Goal: Task Accomplishment & Management: Complete application form

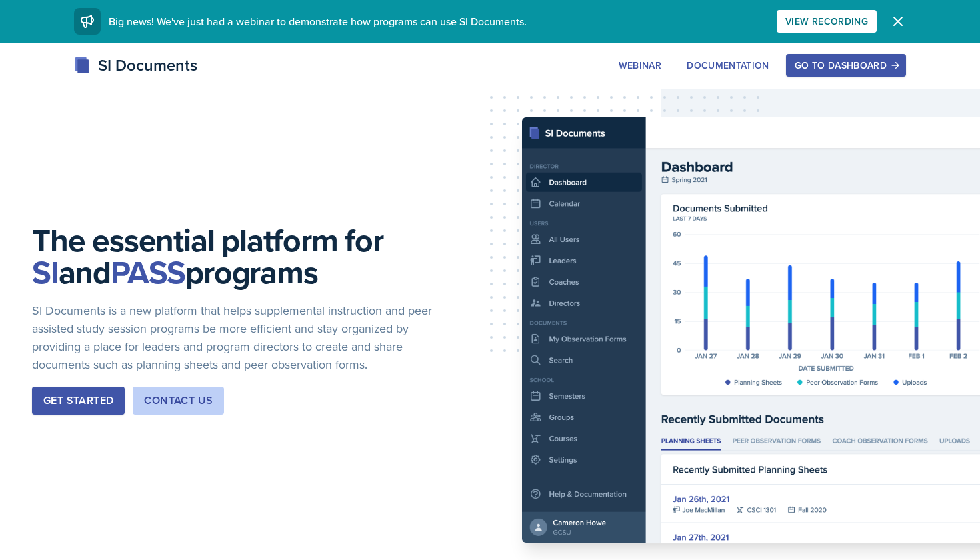
click at [809, 63] on div "Go to Dashboard" at bounding box center [846, 65] width 103 height 11
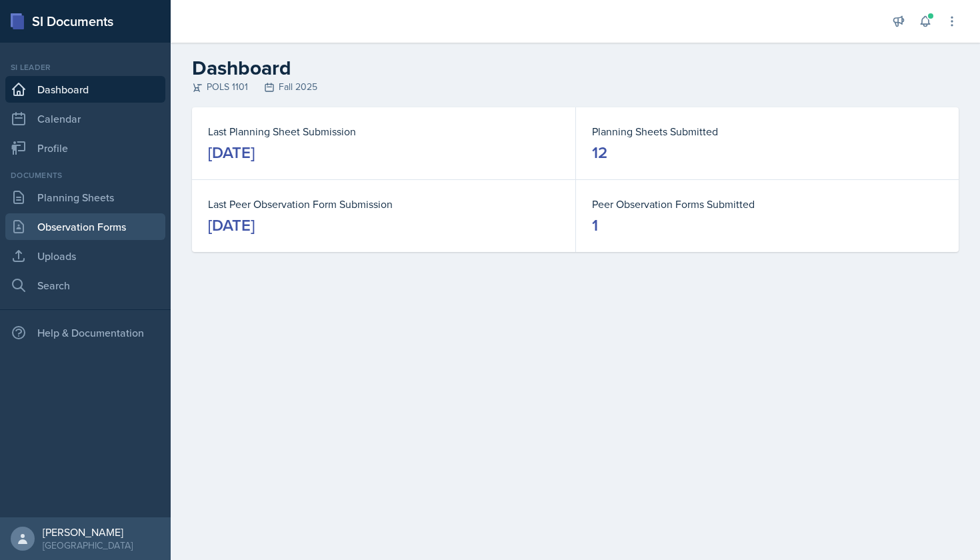
click at [113, 225] on link "Observation Forms" at bounding box center [85, 226] width 160 height 27
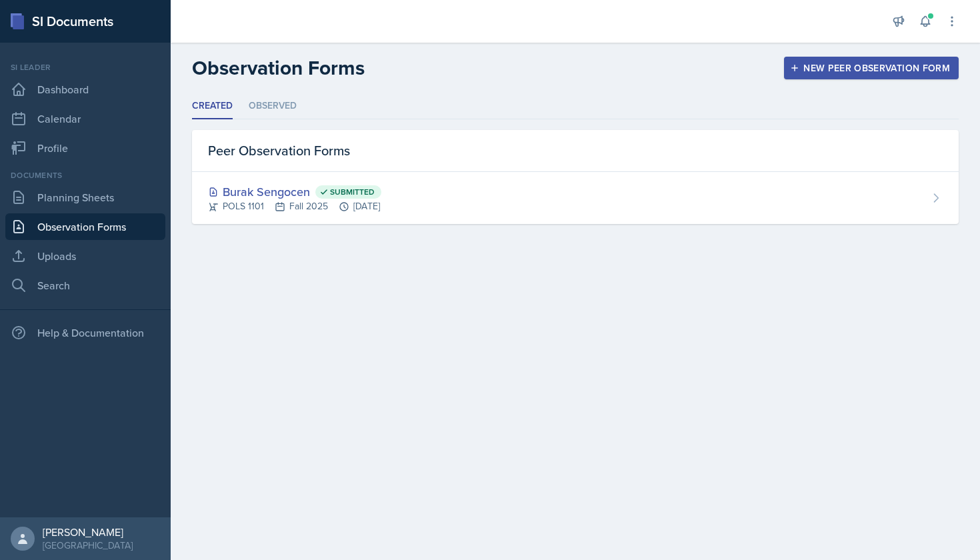
click at [833, 69] on div "New Peer Observation Form" at bounding box center [871, 68] width 157 height 11
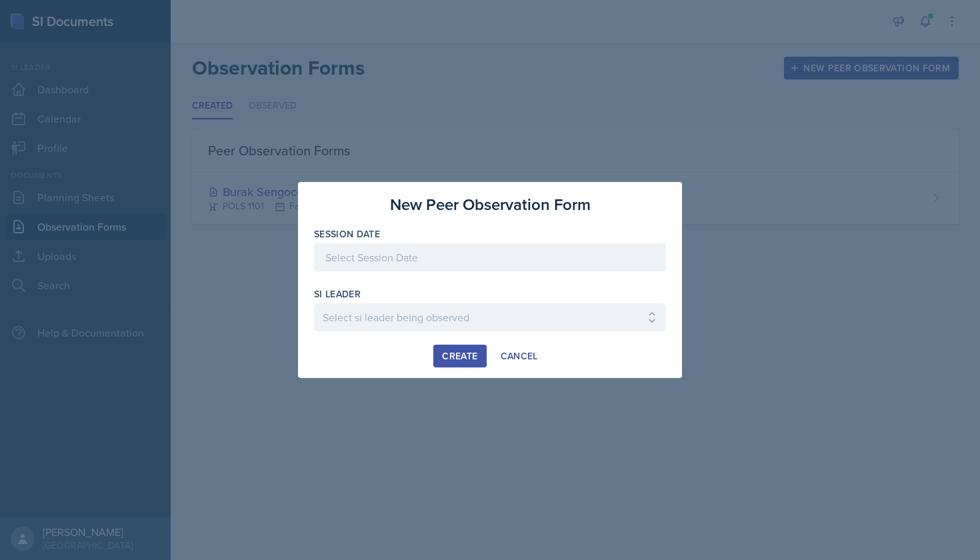
click at [501, 255] on div at bounding box center [490, 257] width 352 height 28
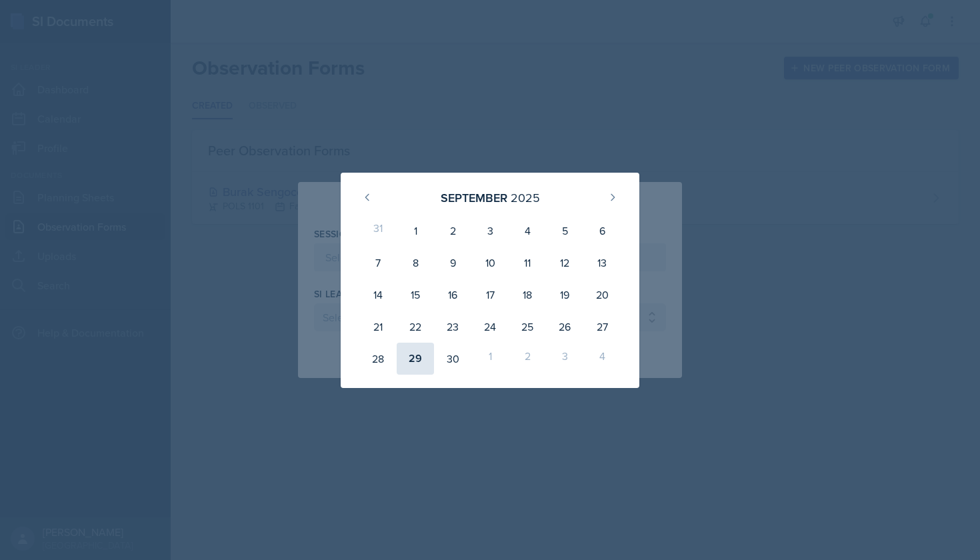
click at [417, 361] on div "29" at bounding box center [415, 359] width 37 height 32
type input "[DATE]"
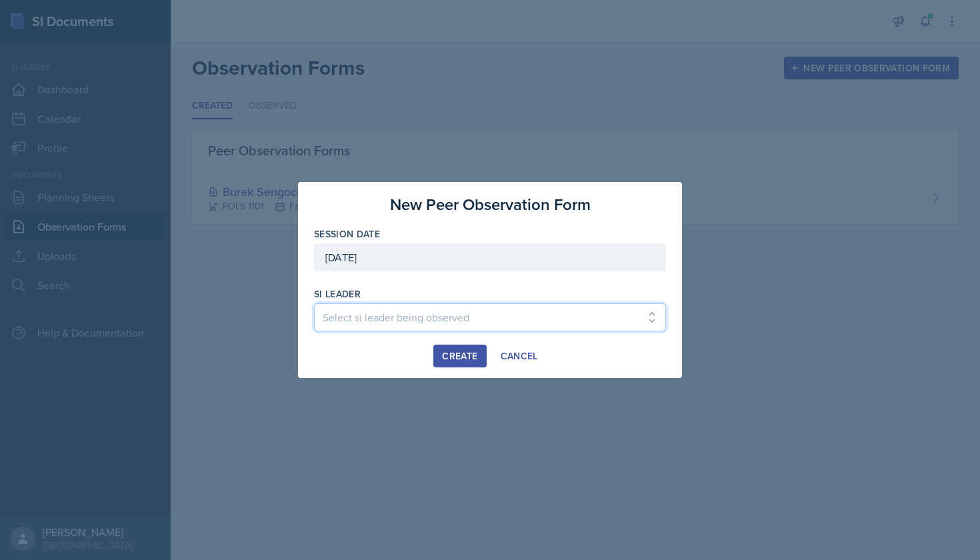
select select "6f544dd4-da18-4e3e-adb6-55e9affde9ef"
click at [463, 354] on div "Create" at bounding box center [459, 356] width 35 height 11
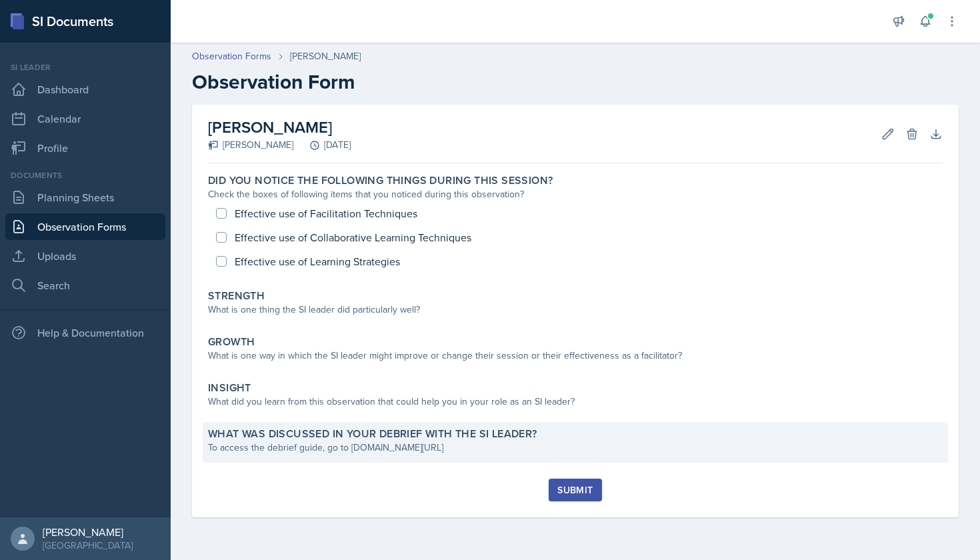
click at [357, 442] on div "To access the debrief guide, go to [DOMAIN_NAME][URL]" at bounding box center [575, 448] width 735 height 14
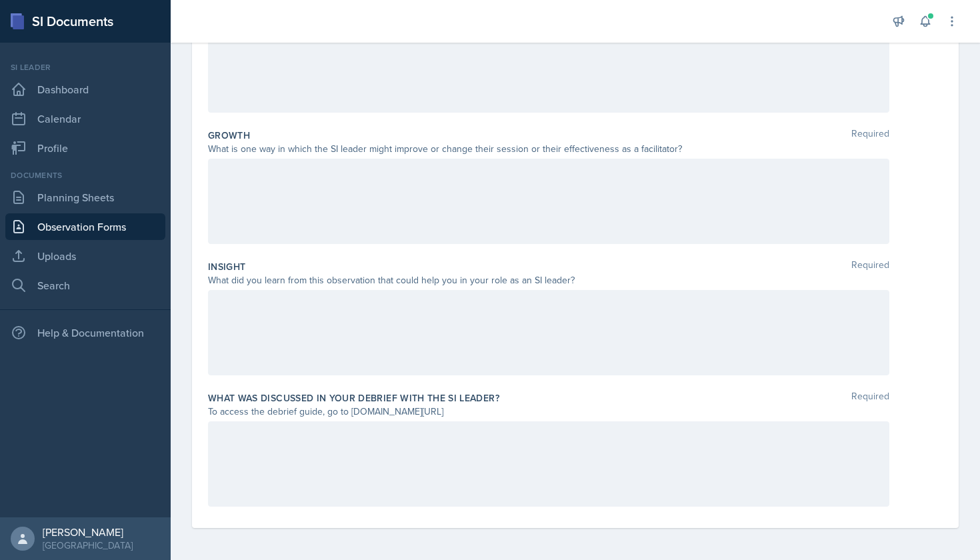
click at [349, 437] on div at bounding box center [548, 463] width 681 height 85
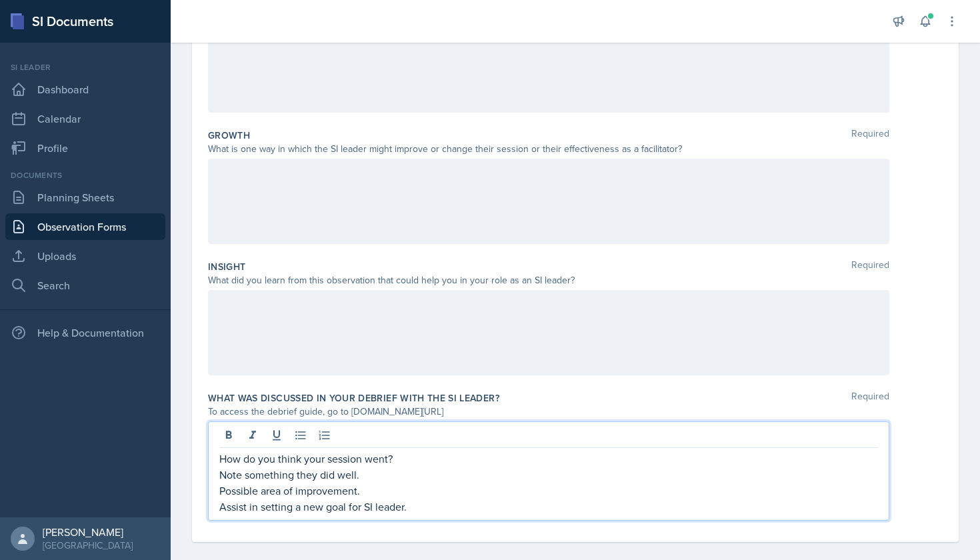
click at [407, 461] on p "How do you think your session went?" at bounding box center [548, 459] width 659 height 16
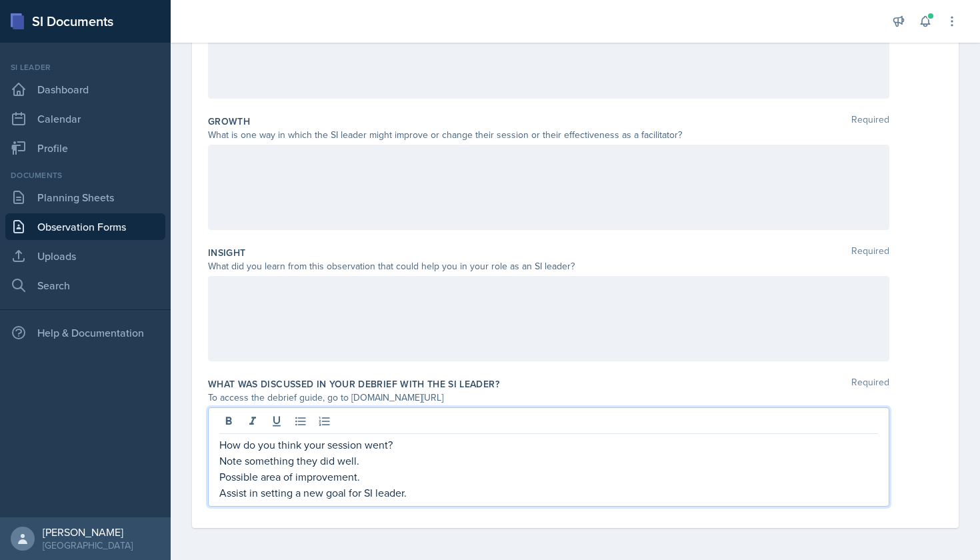
scroll to position [302, 0]
click at [392, 467] on p "Note something they did well." at bounding box center [548, 461] width 659 height 16
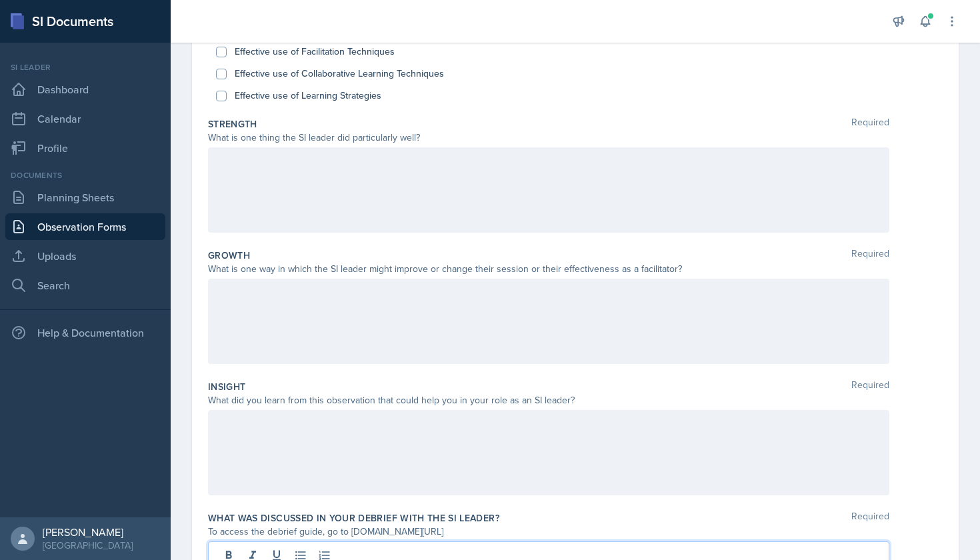
scroll to position [190, 0]
